Goal: Transaction & Acquisition: Purchase product/service

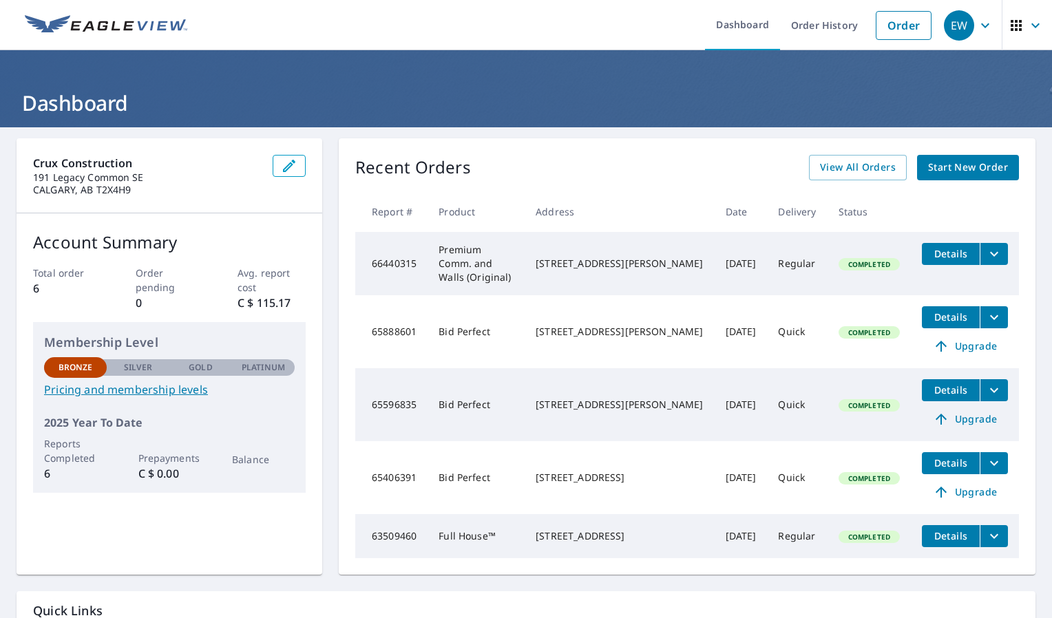
click at [107, 544] on div "Crux Construction [STREET_ADDRESS] Account Summary Total order 6 Order pending …" at bounding box center [170, 356] width 306 height 436
click at [975, 171] on span "Start New Order" at bounding box center [968, 167] width 80 height 17
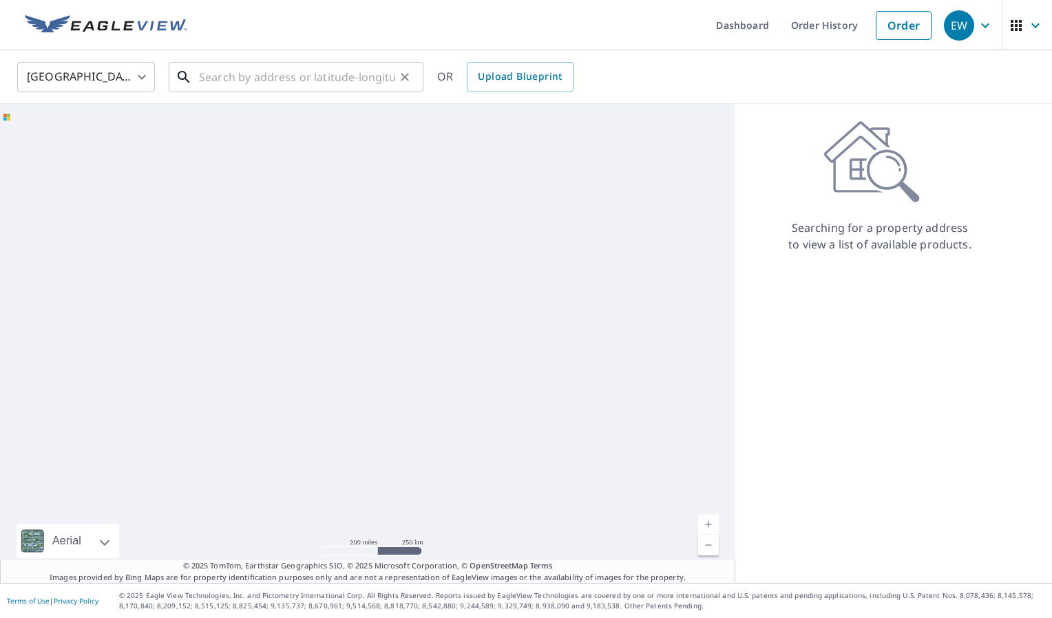
click at [270, 79] on input "text" at bounding box center [297, 77] width 196 height 39
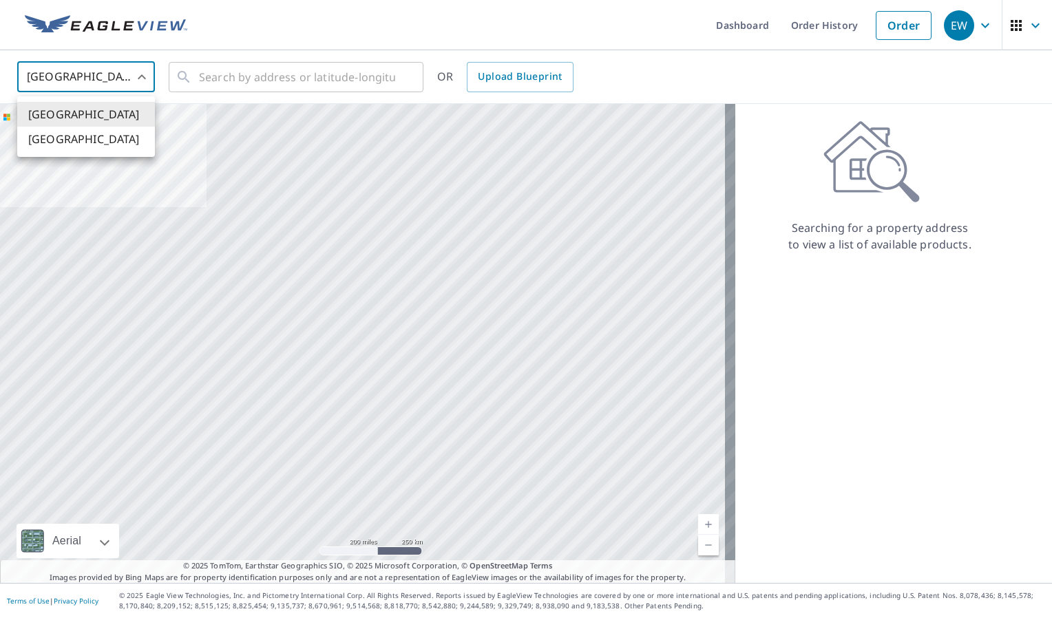
click at [66, 69] on body "EW EW Dashboard Order History Order EW United States US ​ ​ OR Upload Blueprint…" at bounding box center [526, 309] width 1052 height 618
click at [83, 136] on li "[GEOGRAPHIC_DATA]" at bounding box center [86, 139] width 138 height 25
type input "CA"
click at [279, 92] on div "​" at bounding box center [296, 77] width 255 height 30
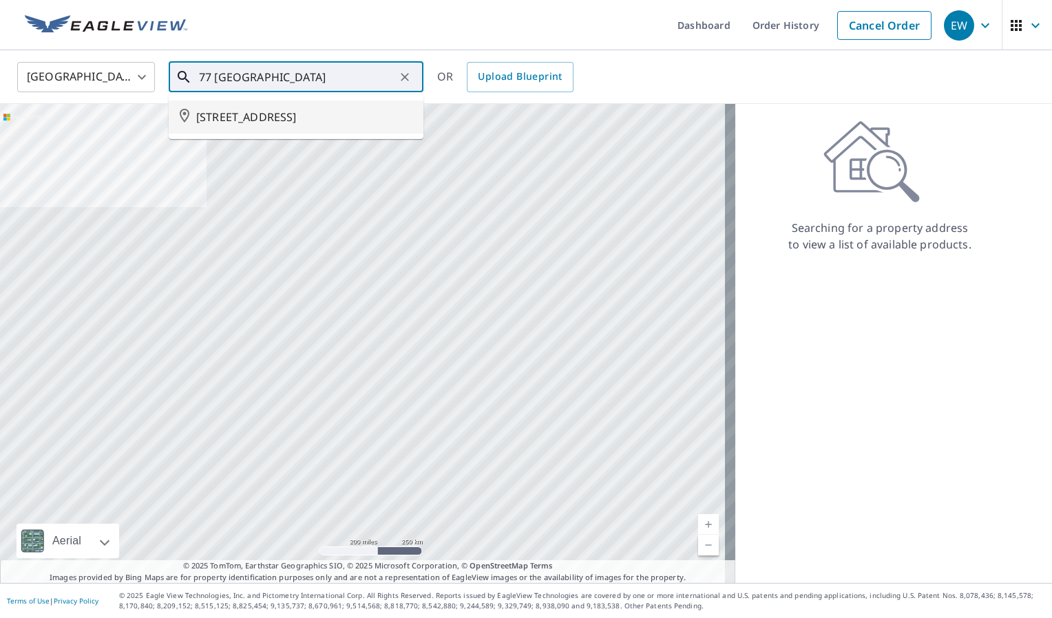
click at [272, 119] on span "[STREET_ADDRESS]" at bounding box center [304, 117] width 216 height 17
type input "[STREET_ADDRESS]"
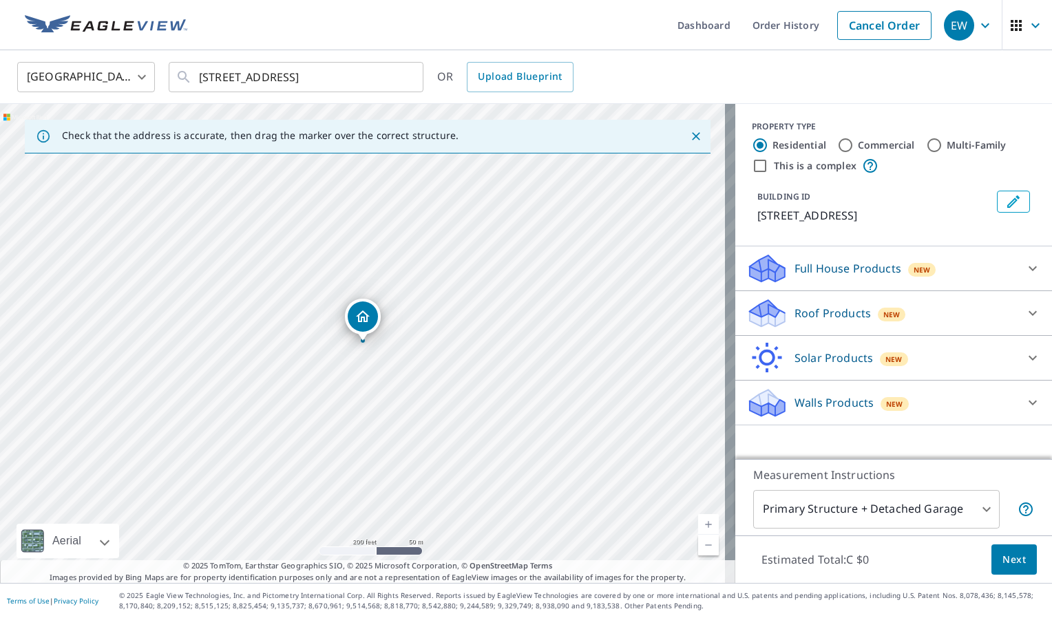
click at [1001, 330] on div "Roof Products New" at bounding box center [881, 313] width 270 height 32
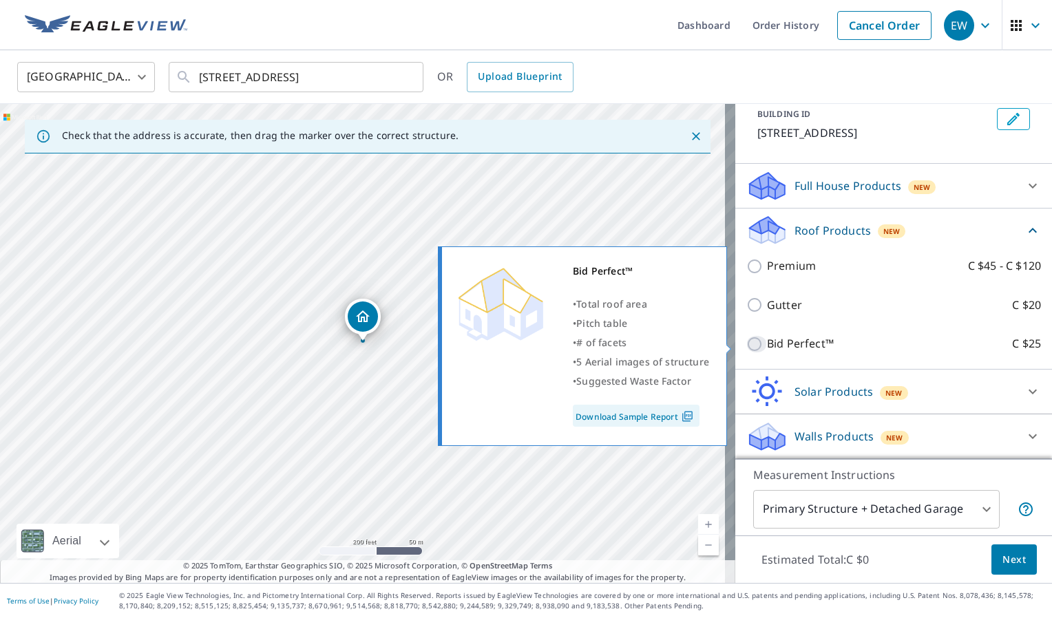
click at [746, 341] on input "Bid Perfect™ C $25" at bounding box center [756, 344] width 21 height 17
checkbox input "true"
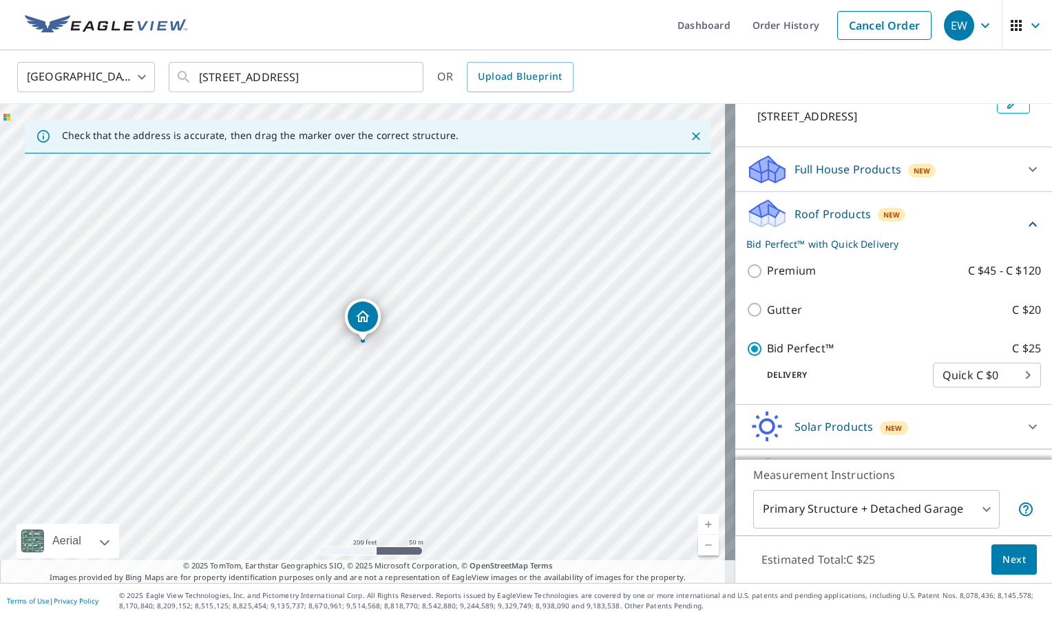
click at [1002, 558] on span "Next" at bounding box center [1013, 559] width 23 height 17
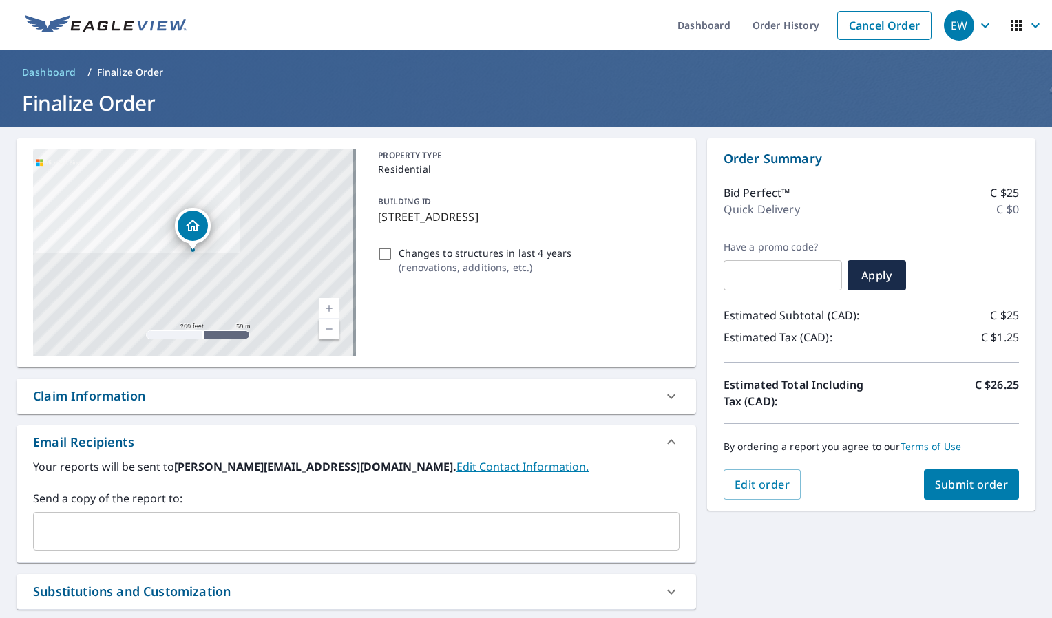
scroll to position [127, 0]
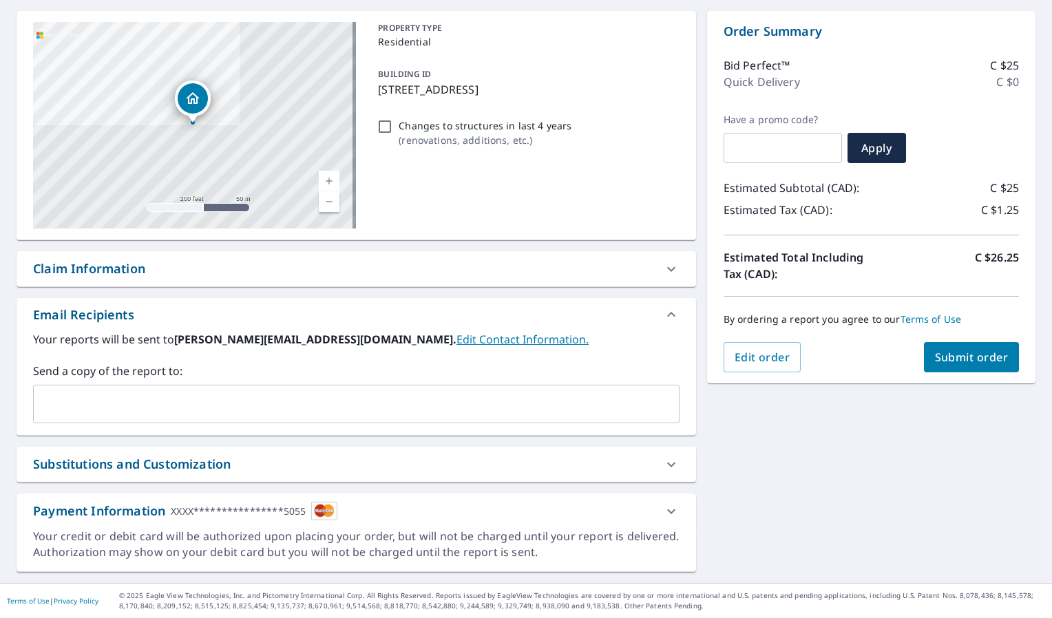
click at [663, 507] on icon at bounding box center [671, 511] width 17 height 17
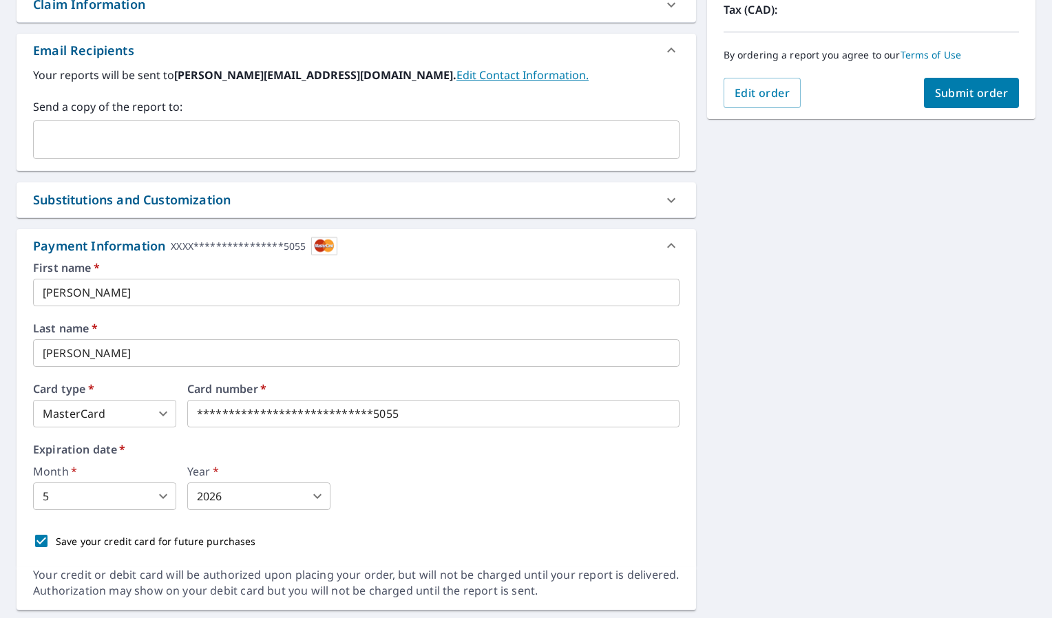
scroll to position [392, 0]
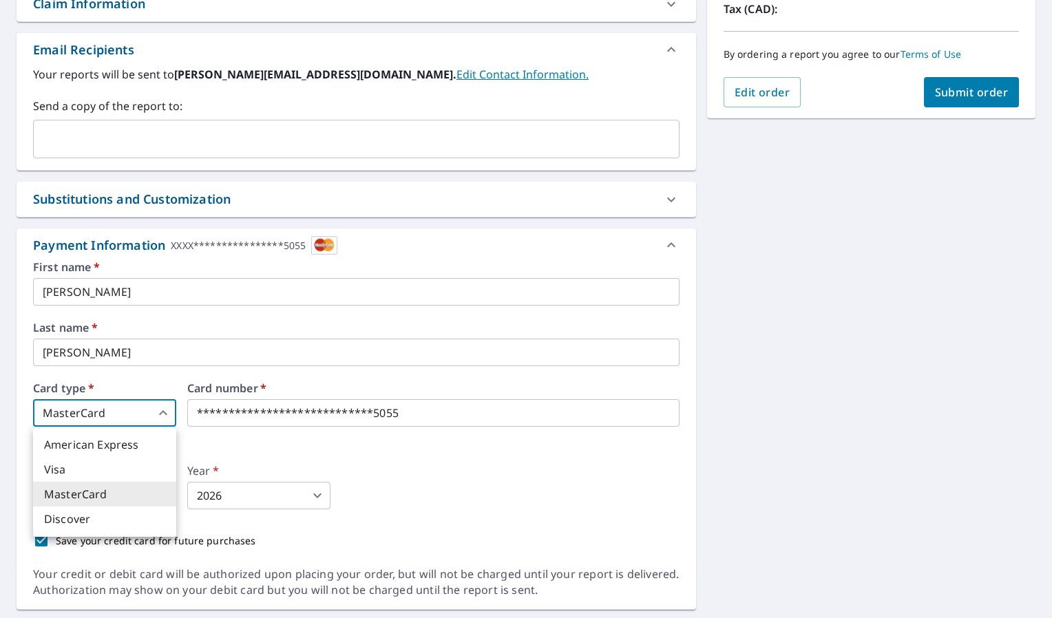
click at [140, 401] on body "EW EW Dashboard Order History Cancel Order EW Dashboard / Finalize Order Finali…" at bounding box center [526, 309] width 1052 height 618
click at [275, 448] on div at bounding box center [526, 309] width 1052 height 618
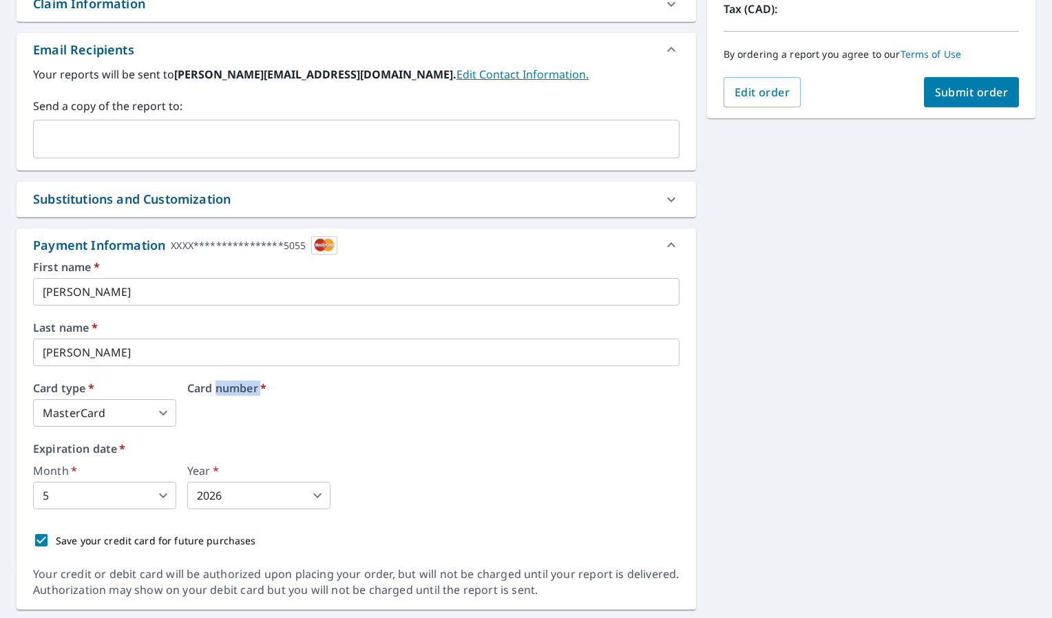
click at [252, 402] on div "Card number   *" at bounding box center [433, 405] width 492 height 44
drag, startPoint x: 252, startPoint y: 402, endPoint x: 240, endPoint y: 413, distance: 16.6
click at [240, 413] on div "Card number   *" at bounding box center [433, 405] width 492 height 44
click at [215, 414] on div "Card number   *" at bounding box center [433, 405] width 492 height 44
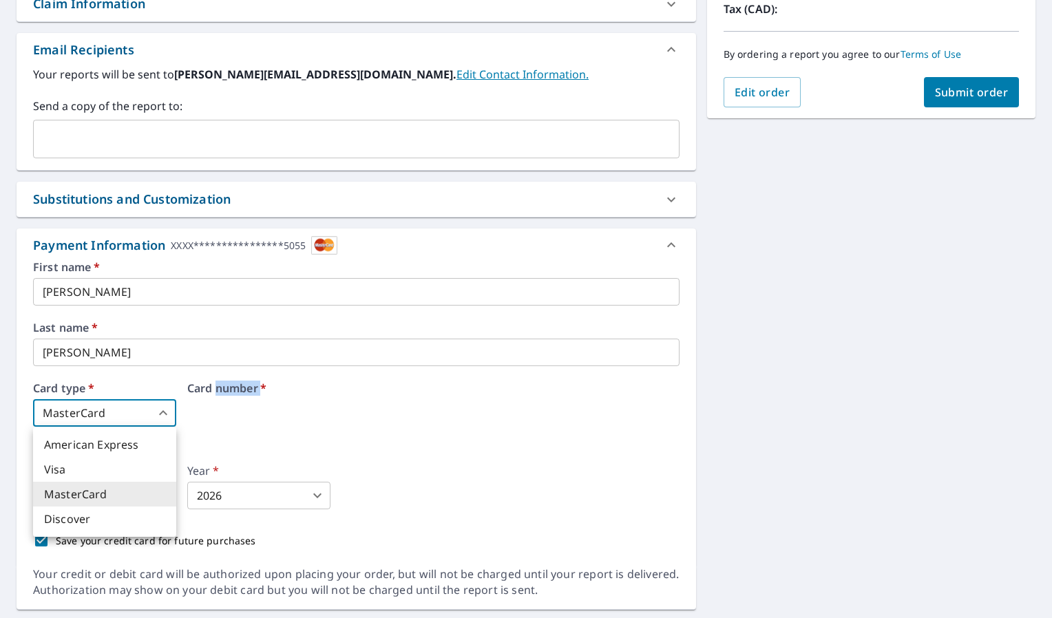
click at [162, 413] on body "EW EW Dashboard Order History Cancel Order EW Dashboard / Finalize Order Finali…" at bounding box center [526, 309] width 1052 height 618
click at [122, 485] on li "MasterCard" at bounding box center [104, 494] width 143 height 25
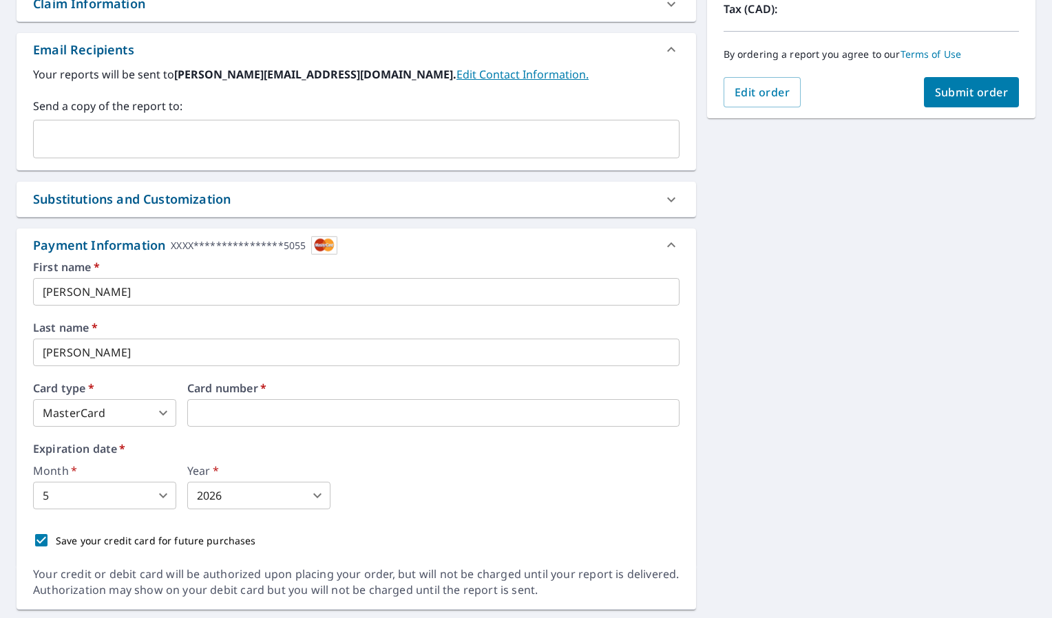
click at [147, 498] on body "EW EW Dashboard Order History Cancel Order EW Dashboard / Finalize Order Finali…" at bounding box center [526, 309] width 1052 height 618
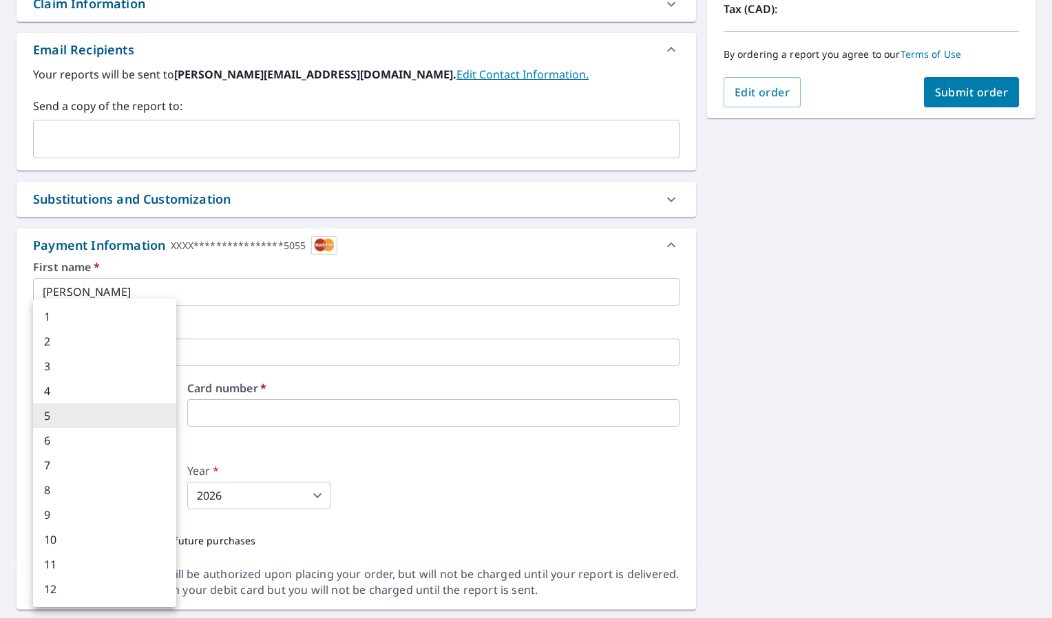
click at [66, 547] on li "10" at bounding box center [104, 539] width 143 height 25
type input "10"
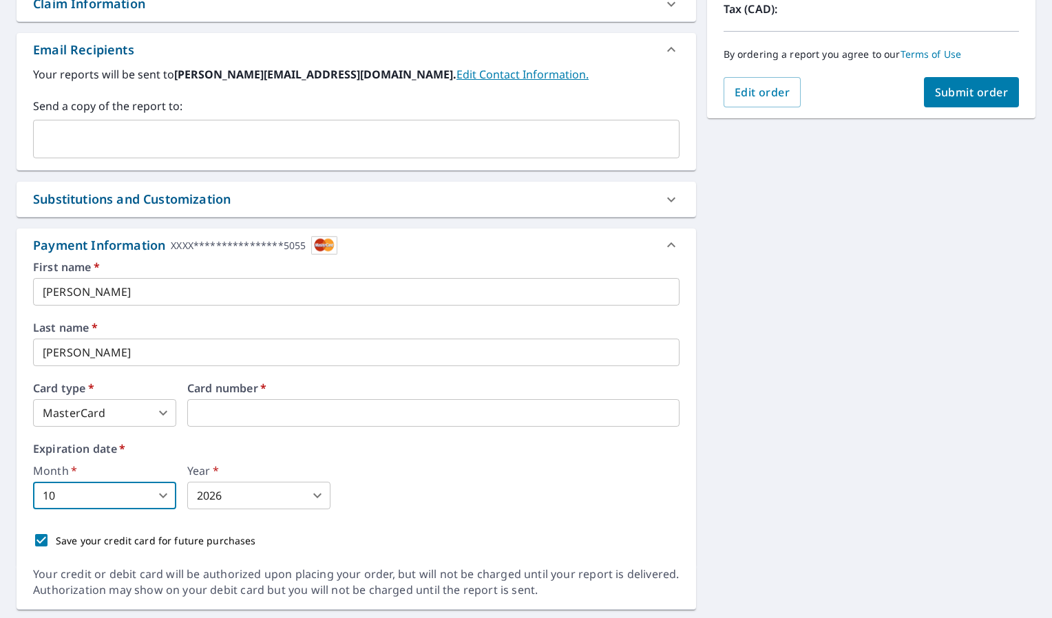
click at [223, 496] on body "EW EW Dashboard Order History Cancel Order EW Dashboard / Finalize Order Finali…" at bounding box center [526, 309] width 1052 height 618
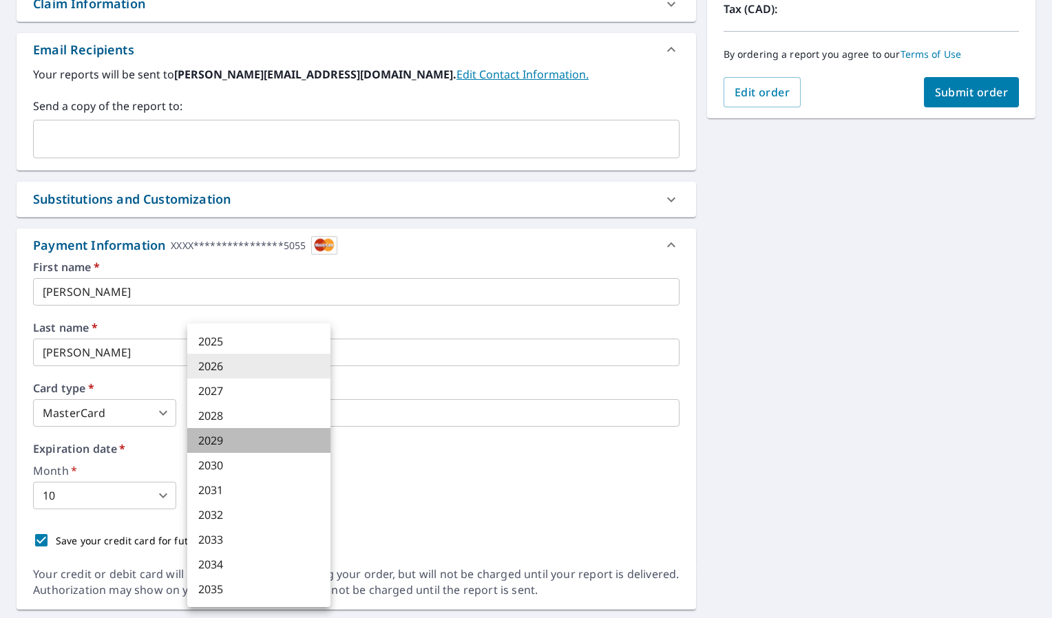
click at [218, 440] on li "2029" at bounding box center [258, 440] width 143 height 25
type input "2029"
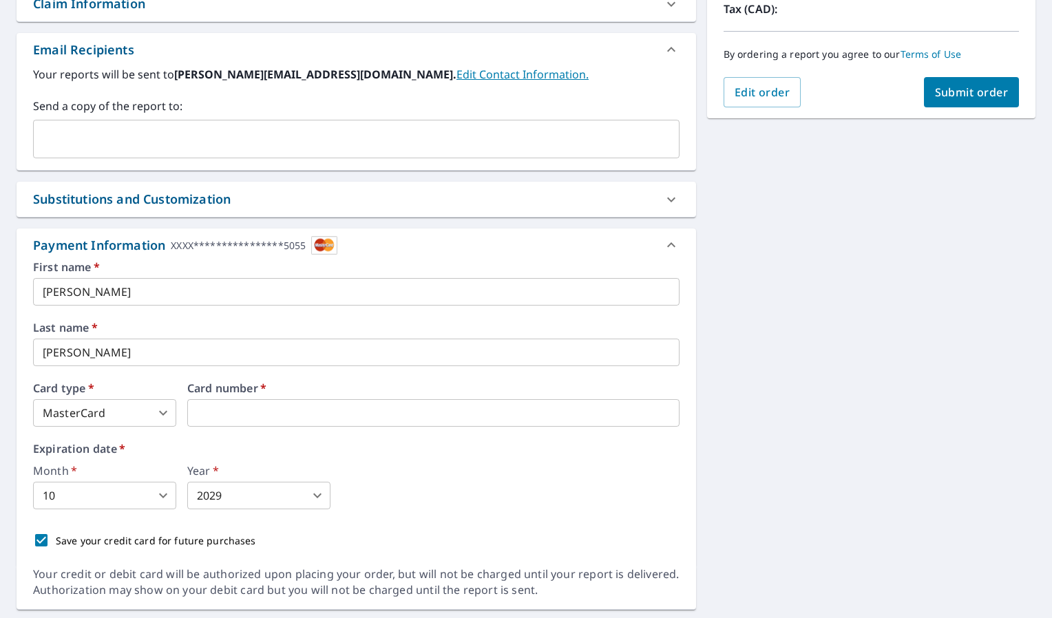
click at [350, 465] on div "Month   * 10 10 ​ Year   * 2029 2029 ​" at bounding box center [356, 487] width 646 height 44
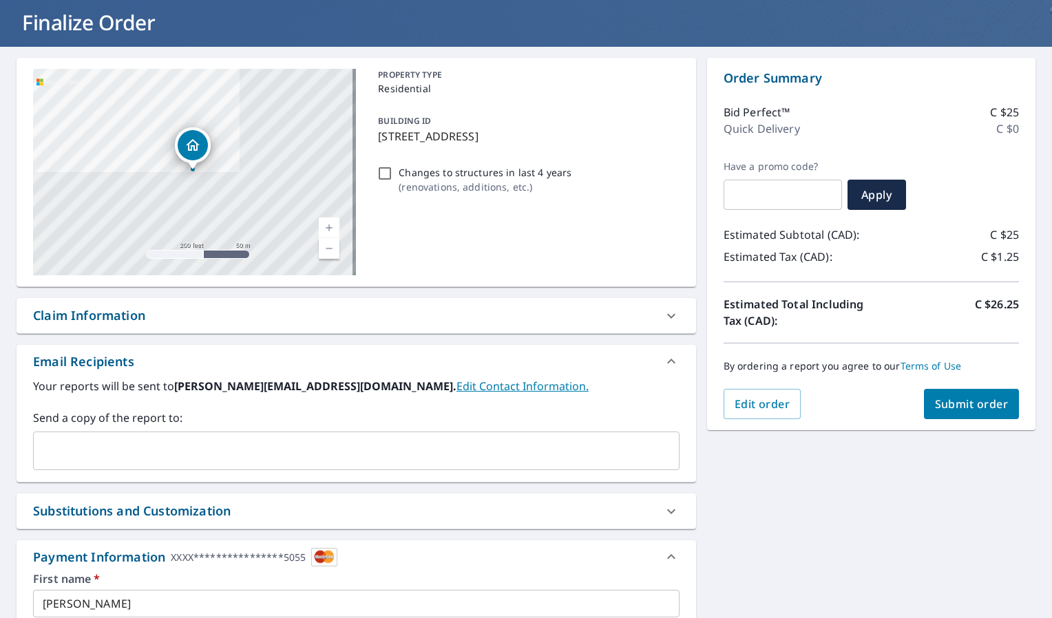
scroll to position [0, 0]
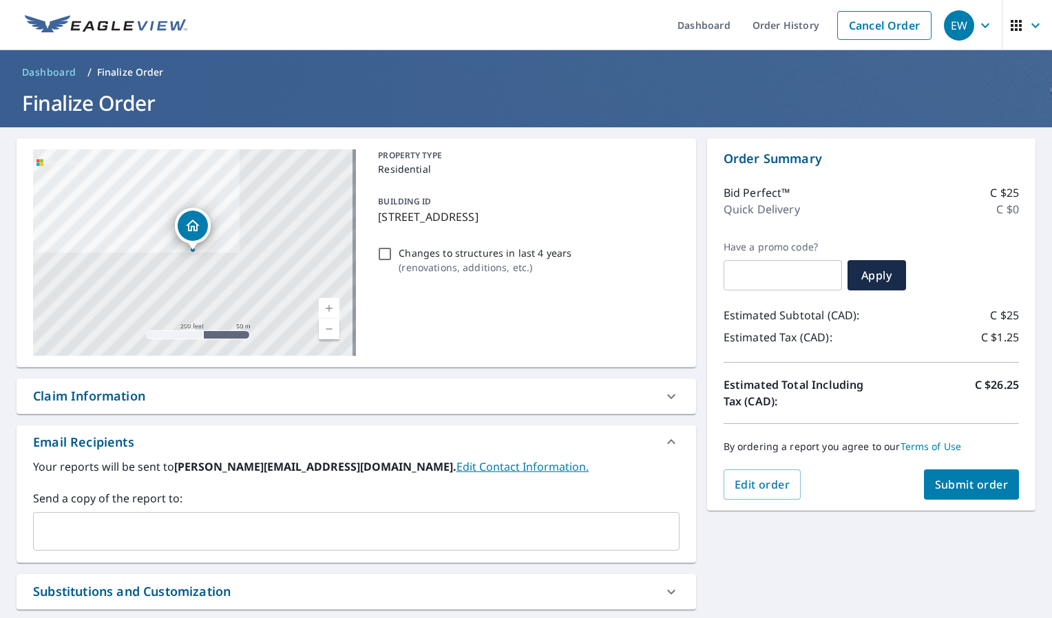
click at [948, 491] on span "Submit order" at bounding box center [972, 484] width 74 height 15
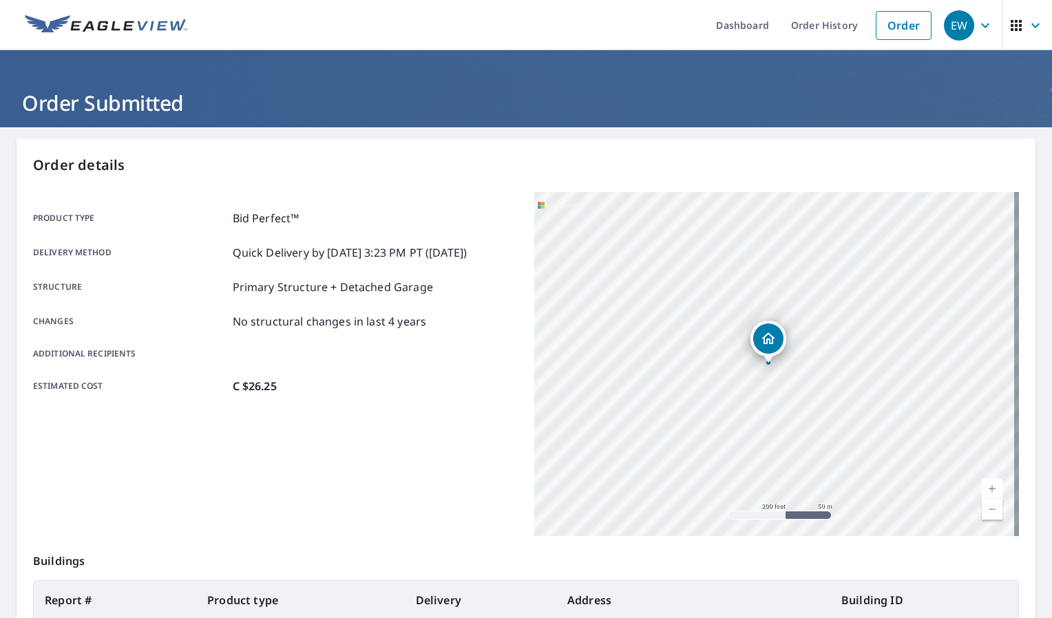
drag, startPoint x: 948, startPoint y: 491, endPoint x: 676, endPoint y: 553, distance: 279.5
click at [676, 553] on div "Order details Product type Bid Perfect™ Delivery method Quick Delivery by [DATE…" at bounding box center [526, 451] width 1019 height 626
